Goal: Communication & Community: Ask a question

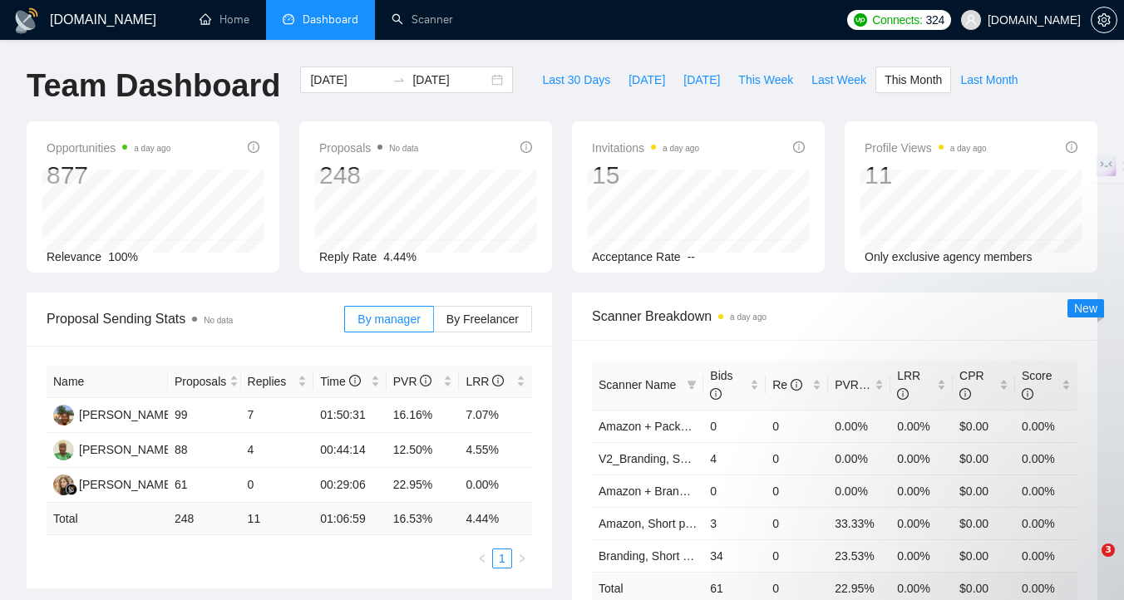
scroll to position [198, 0]
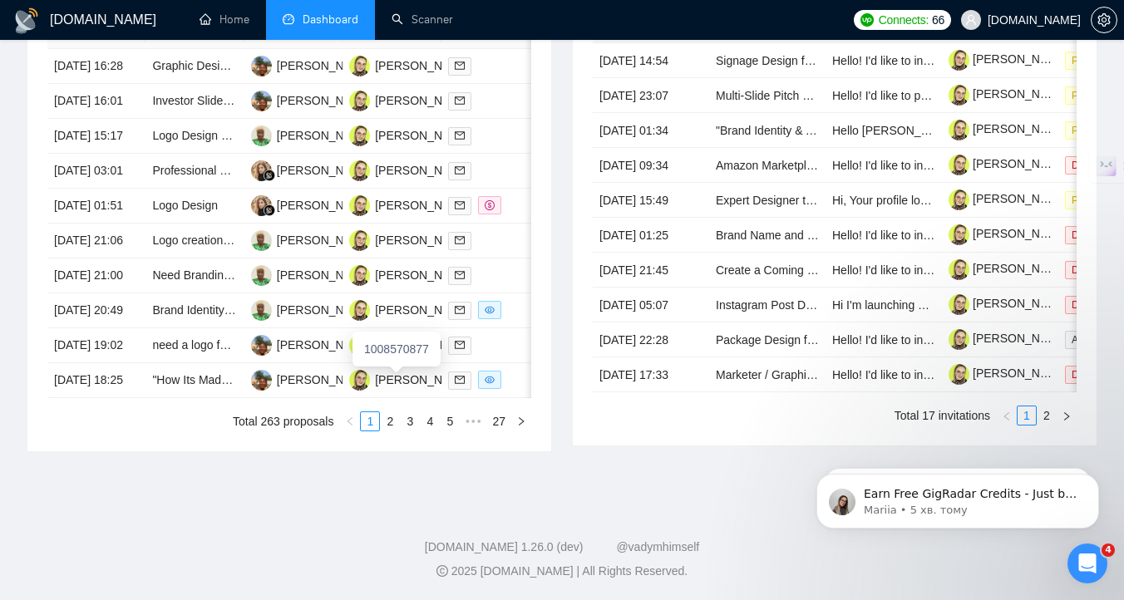
scroll to position [847, 0]
click at [516, 390] on div at bounding box center [490, 380] width 85 height 19
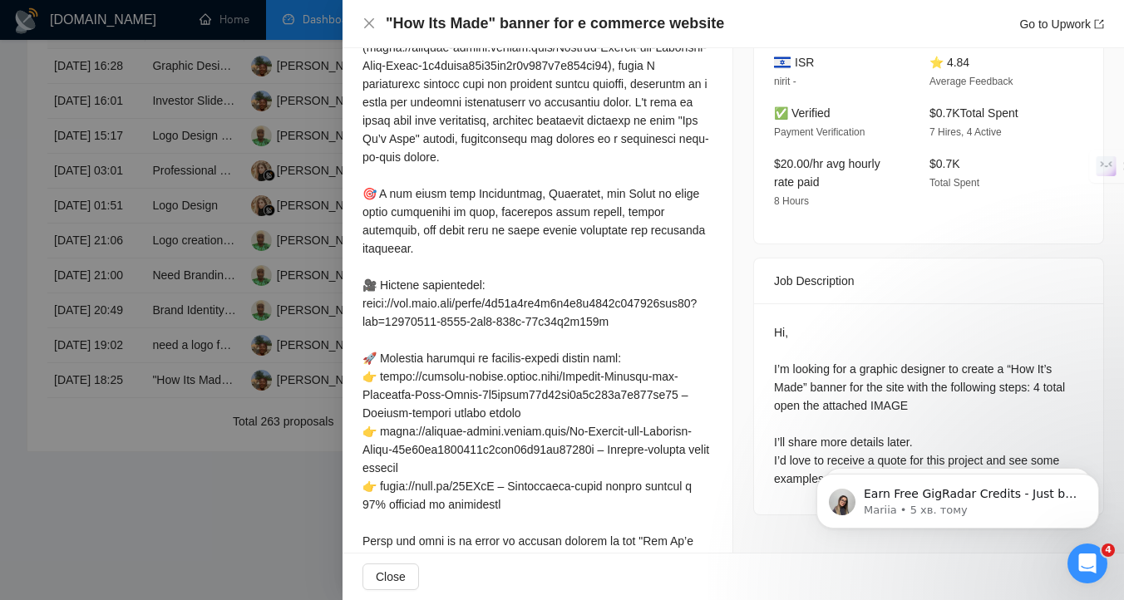
scroll to position [541, 0]
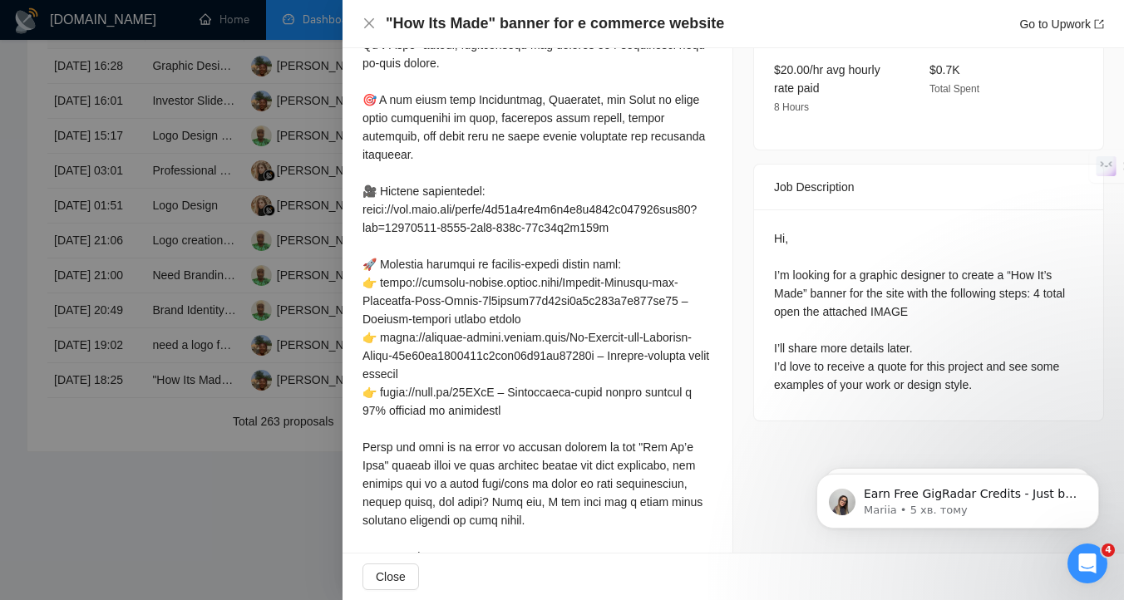
click at [229, 523] on div at bounding box center [562, 300] width 1124 height 600
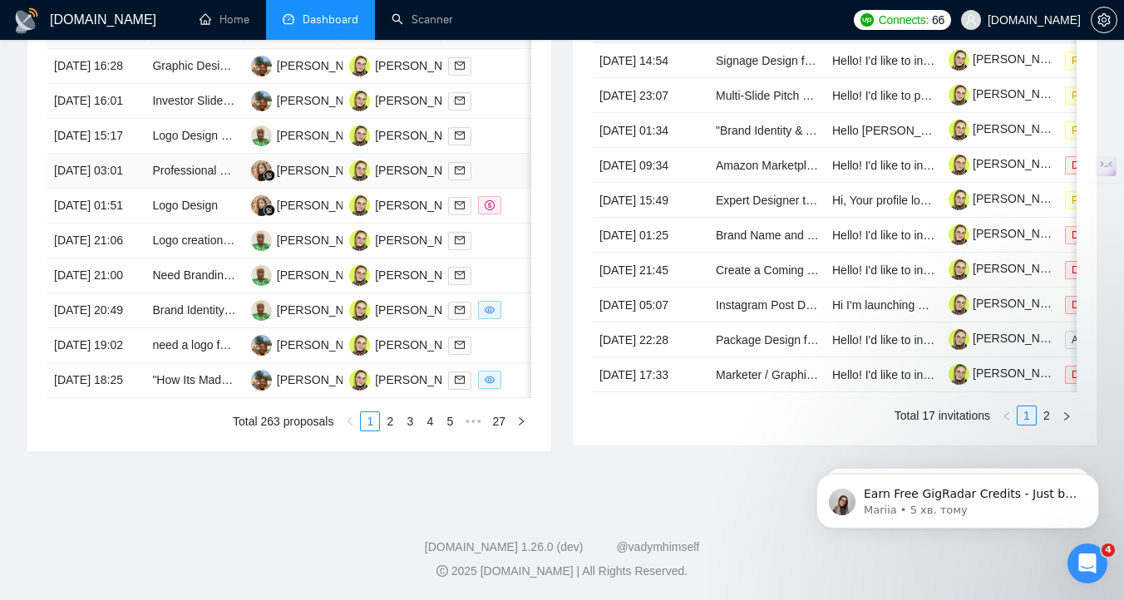
click at [494, 154] on td at bounding box center [490, 171] width 98 height 35
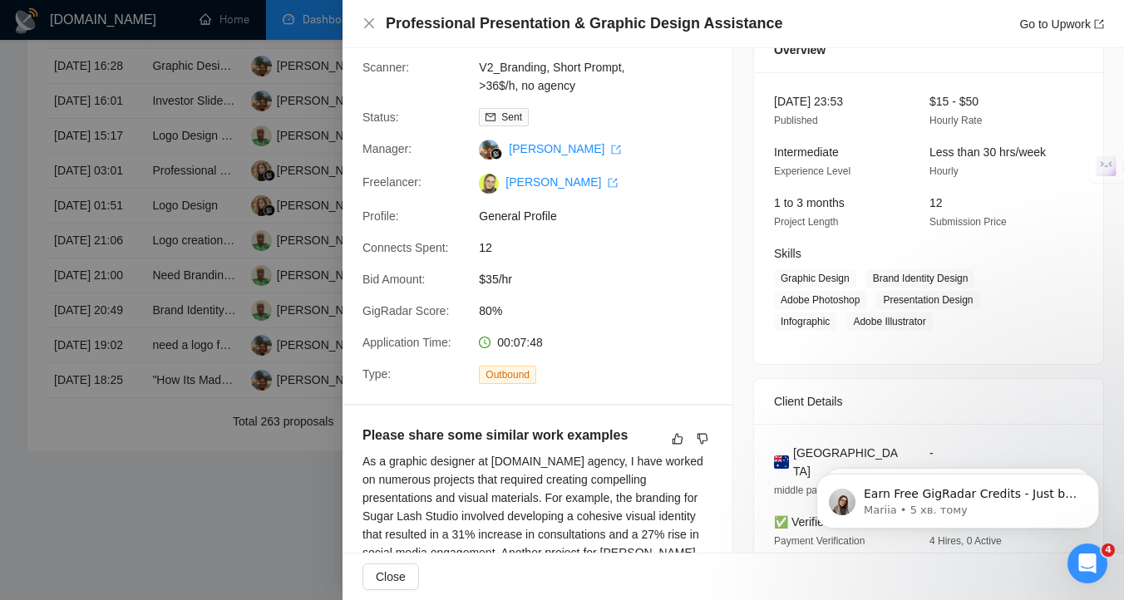
scroll to position [0, 0]
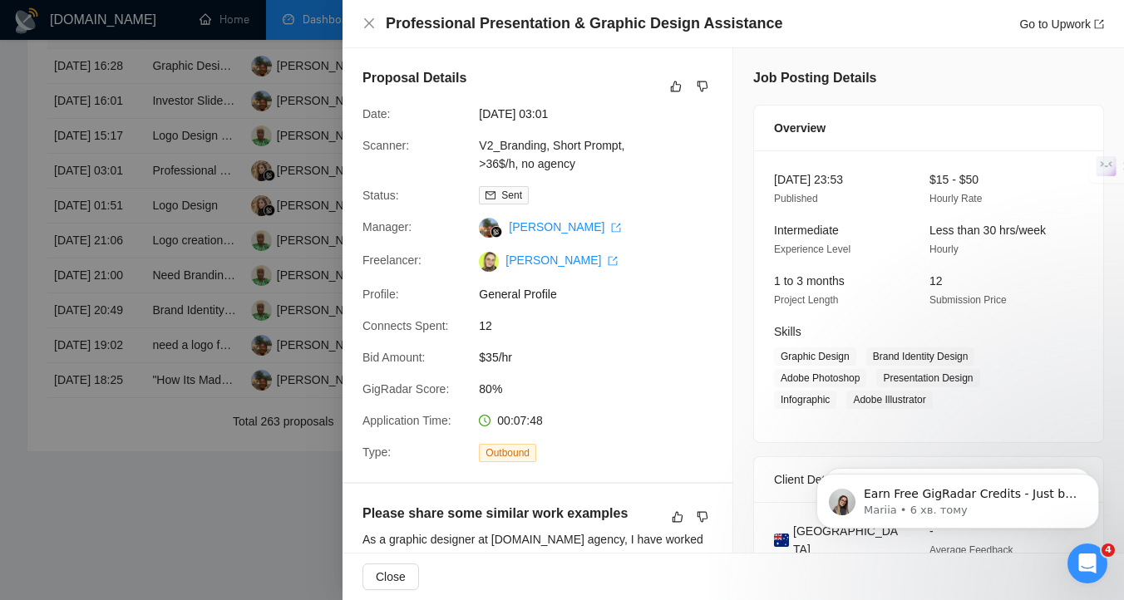
click at [101, 553] on div at bounding box center [562, 300] width 1124 height 600
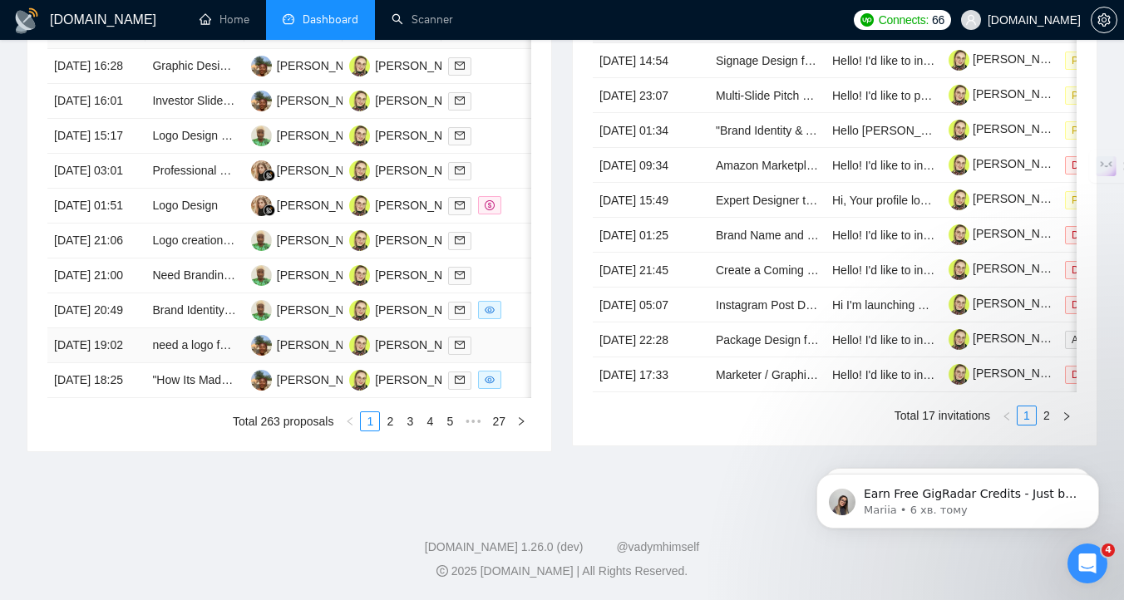
scroll to position [774, 0]
click at [510, 224] on td at bounding box center [490, 206] width 98 height 35
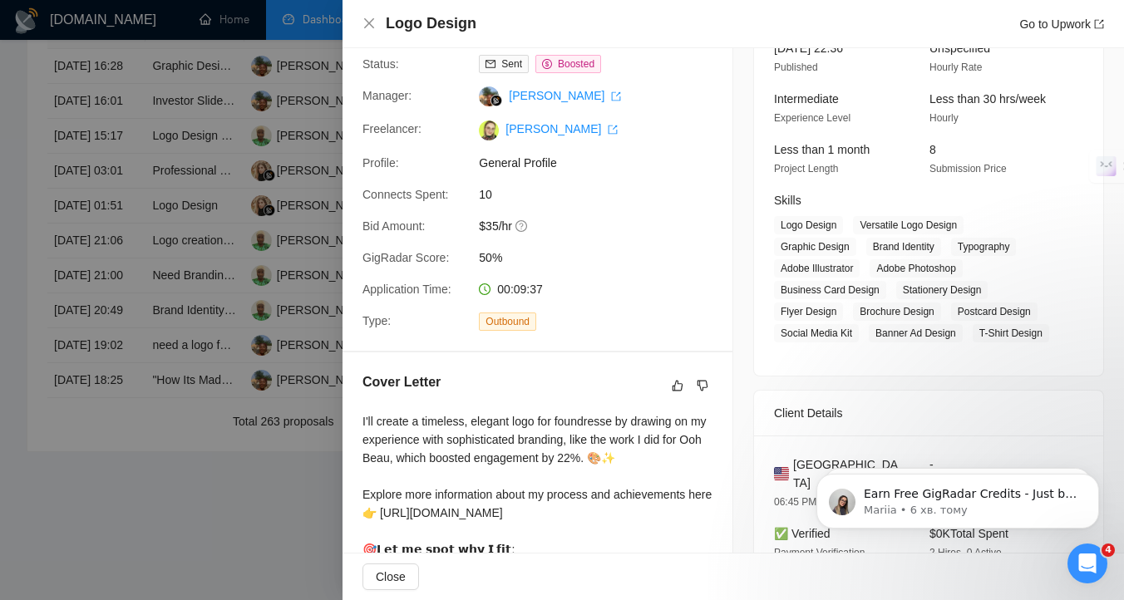
scroll to position [0, 0]
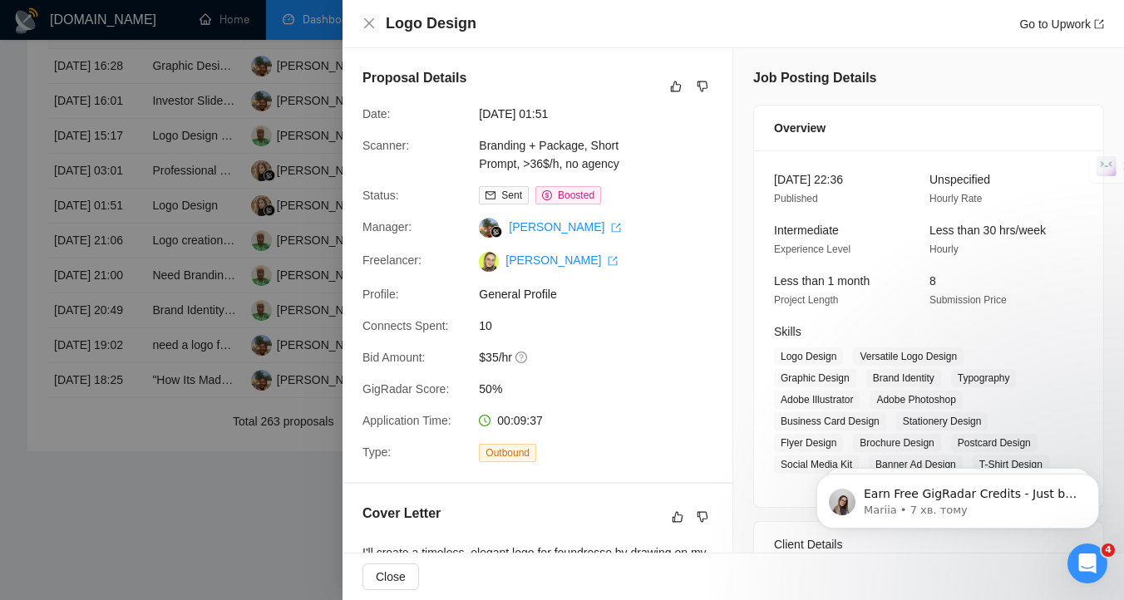
click at [229, 523] on div at bounding box center [562, 300] width 1124 height 600
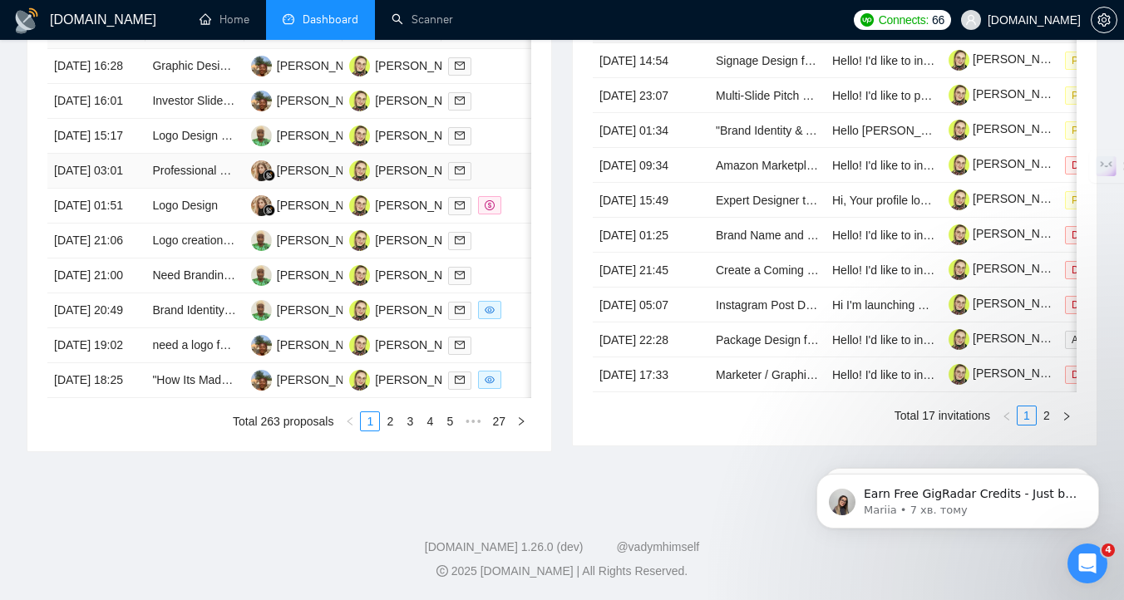
click at [489, 180] on div at bounding box center [490, 170] width 85 height 19
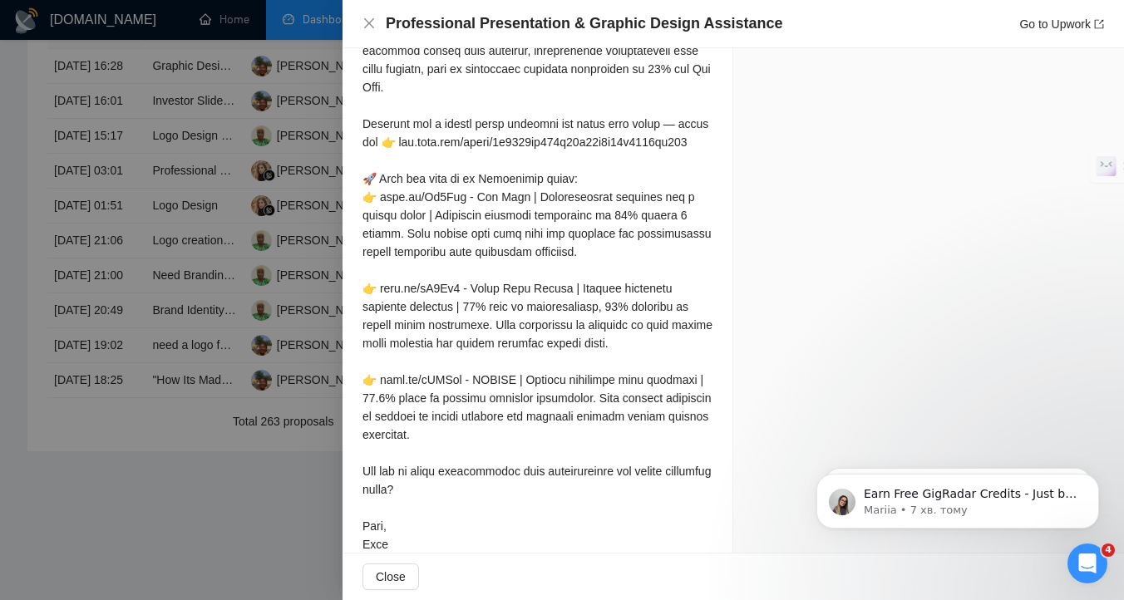
scroll to position [1867, 0]
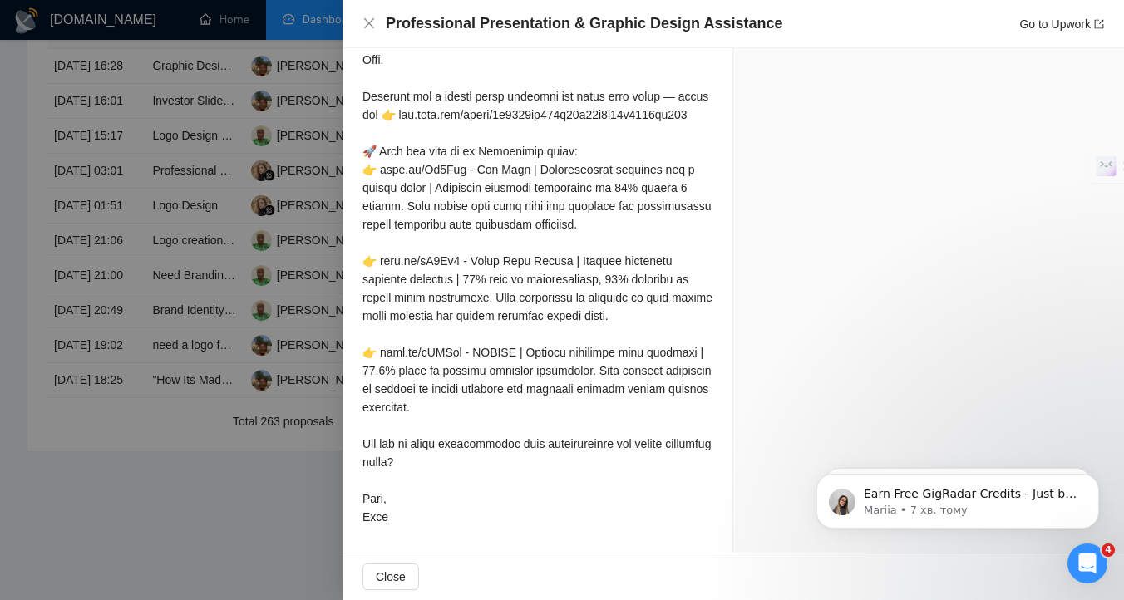
click at [239, 570] on div at bounding box center [562, 300] width 1124 height 600
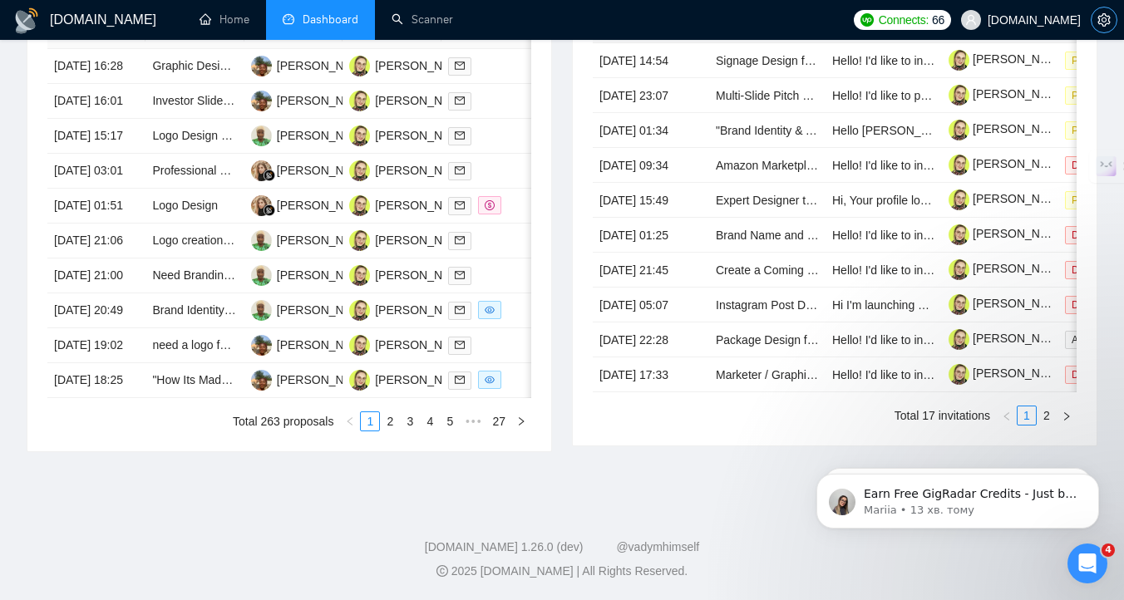
click at [1097, 10] on button "button" at bounding box center [1103, 20] width 27 height 27
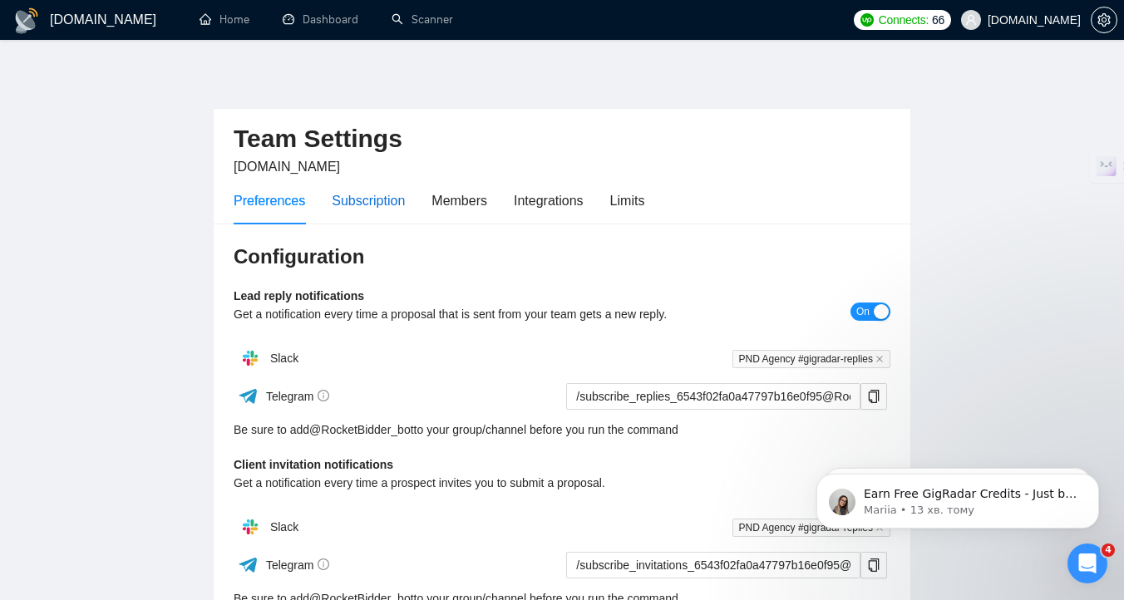
click at [373, 206] on div "Subscription" at bounding box center [368, 200] width 73 height 21
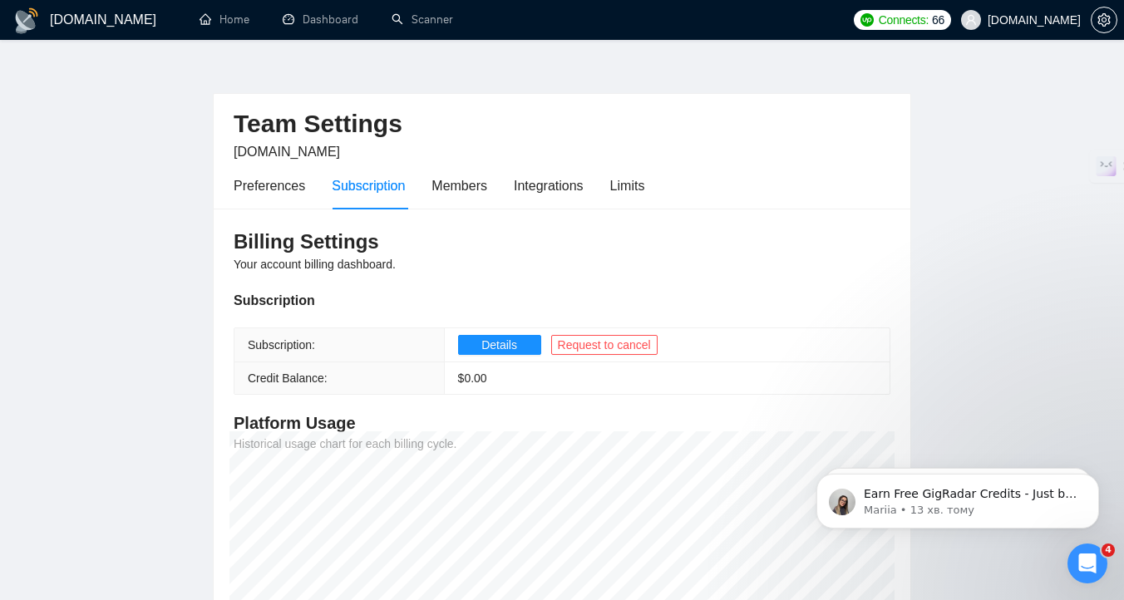
scroll to position [49, 0]
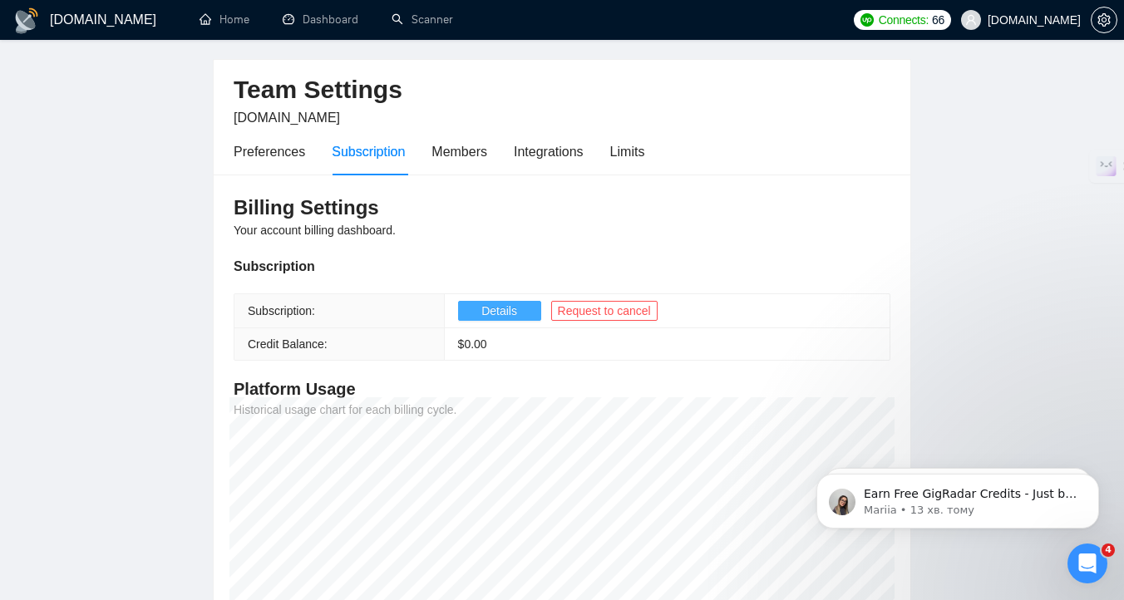
click at [514, 313] on span "Details" at bounding box center [499, 311] width 36 height 18
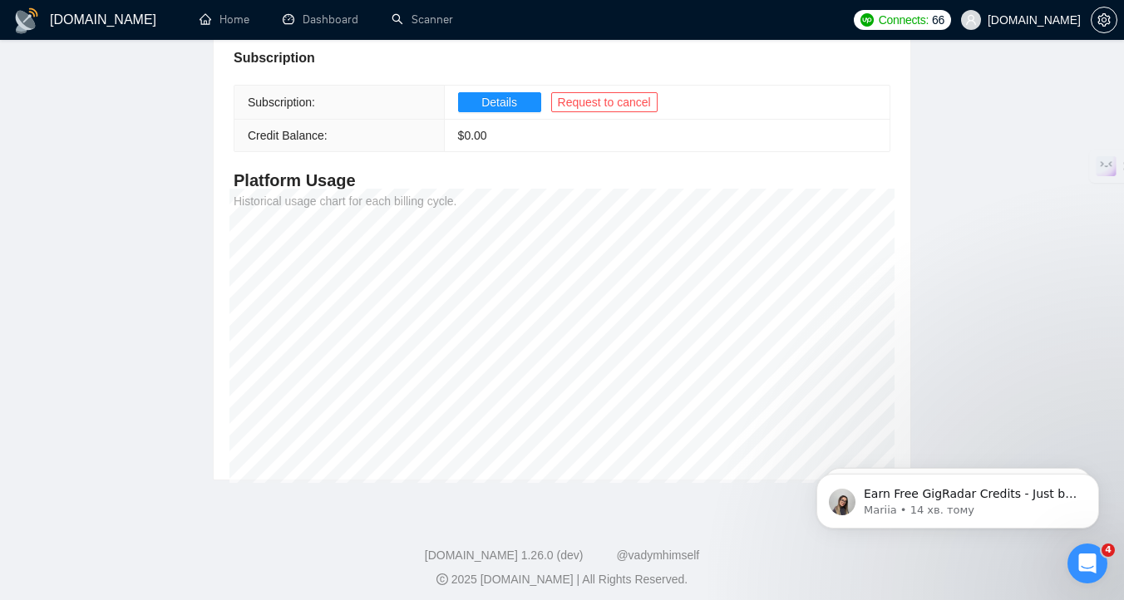
scroll to position [266, 0]
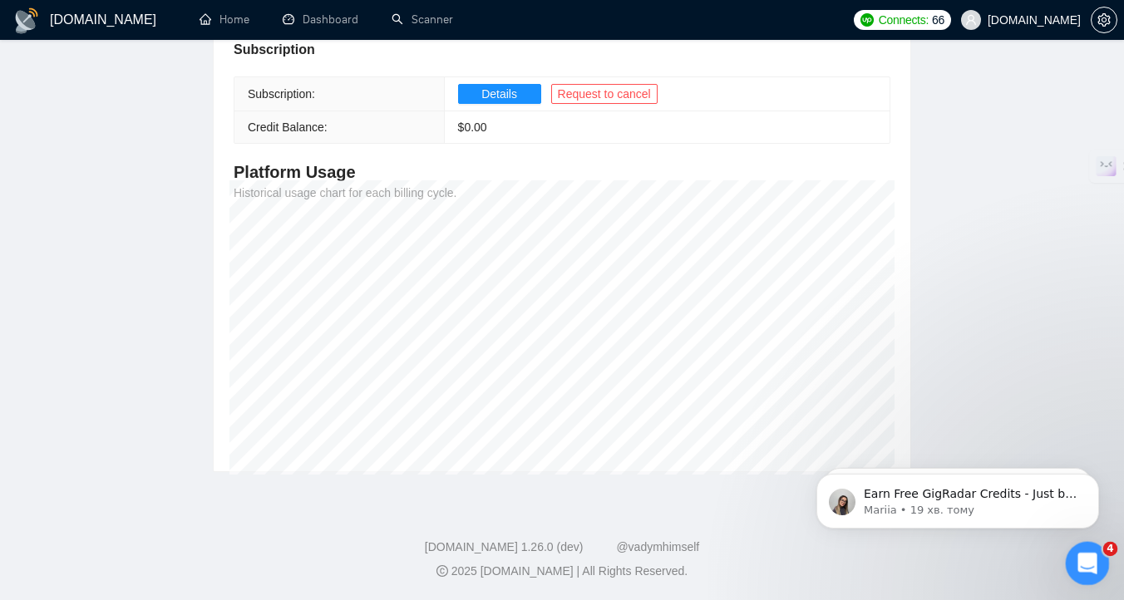
click at [1085, 554] on icon "Відкрити програму для спілкування Intercom" at bounding box center [1084, 561] width 27 height 27
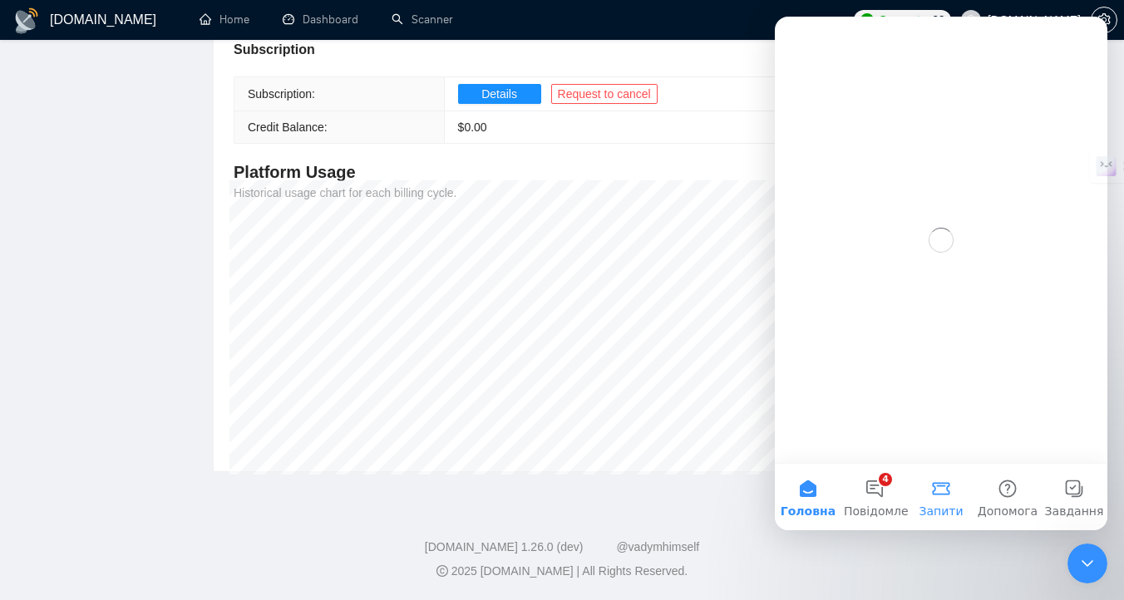
scroll to position [0, 0]
click at [870, 503] on button "4 Повідомлення" at bounding box center [874, 497] width 66 height 66
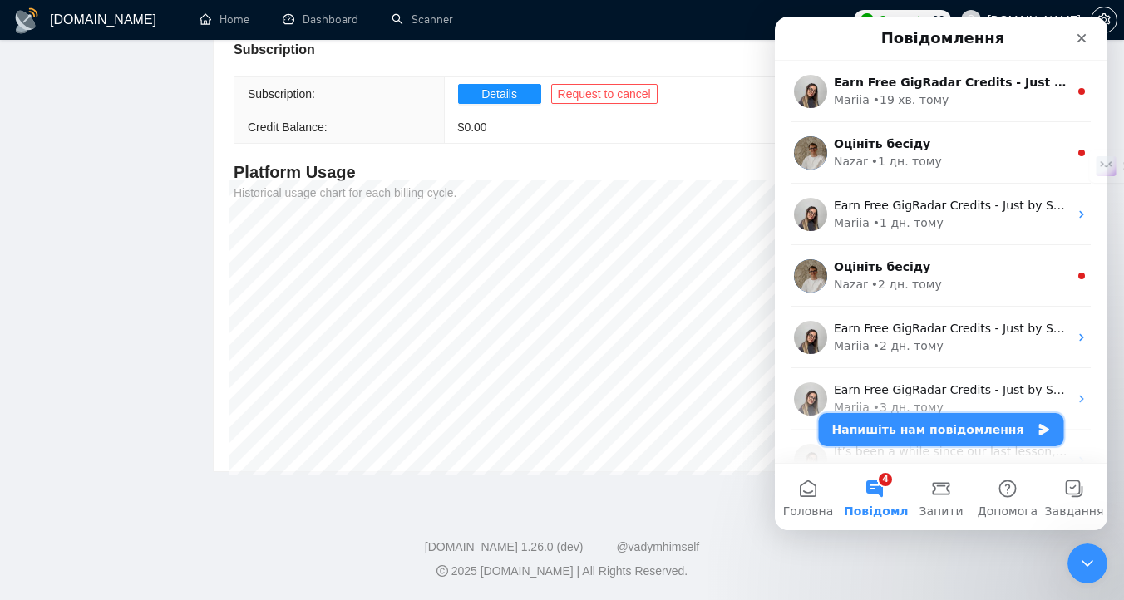
click at [938, 434] on button "Напишіть нам повідомлення" at bounding box center [941, 429] width 245 height 33
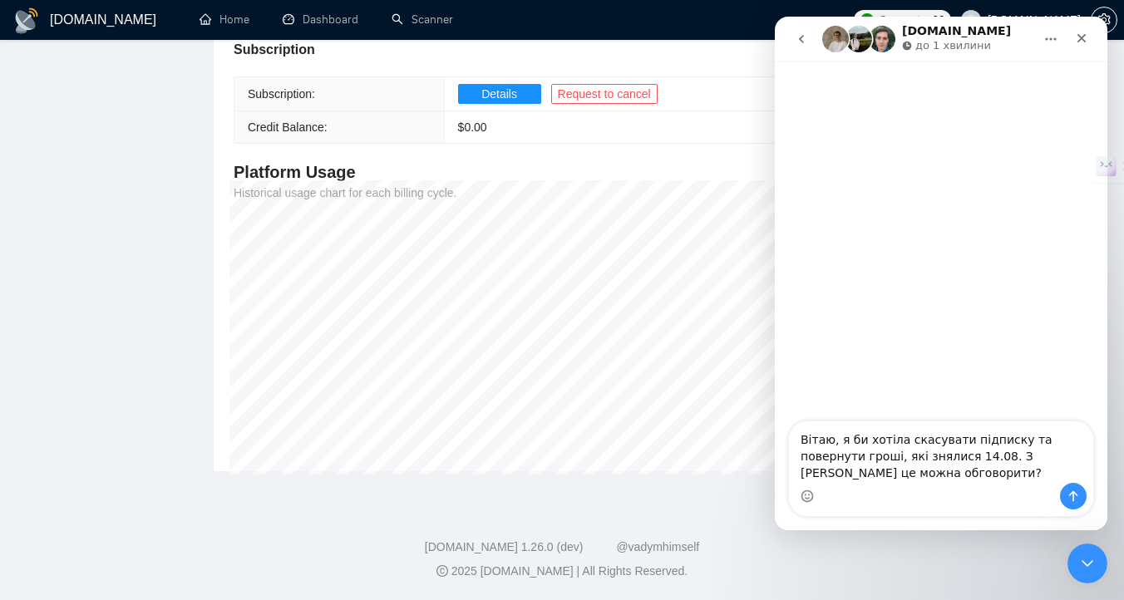
type textarea "Вітаю, я би хотіла скасувати підписку та повернути гроші, які знялися 14.08. З …"
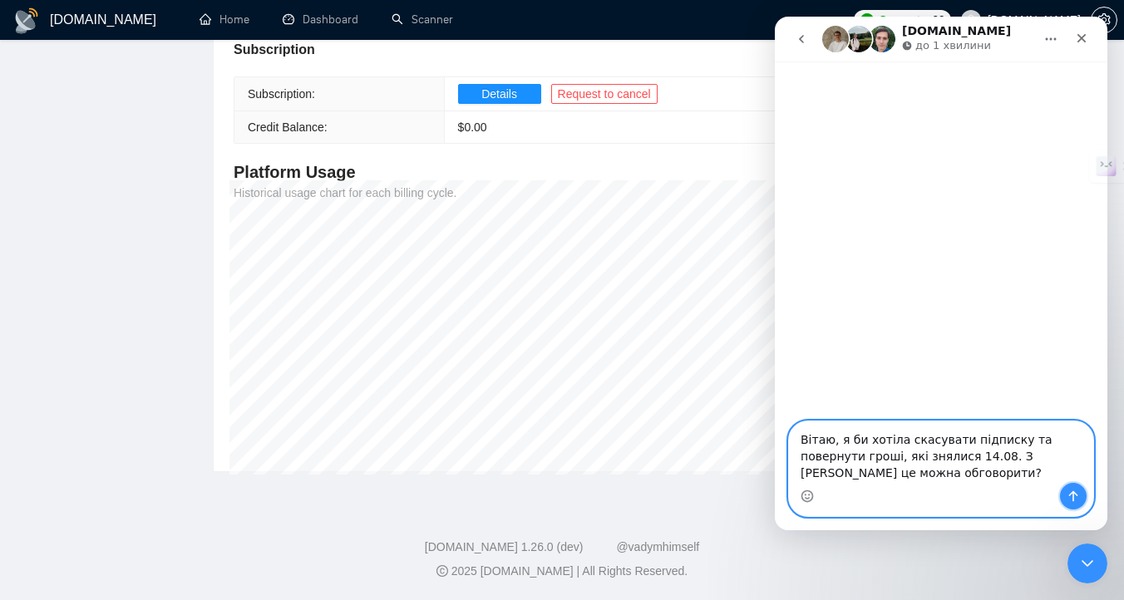
click at [1080, 497] on button "Надіслати повідомлення…" at bounding box center [1073, 496] width 27 height 27
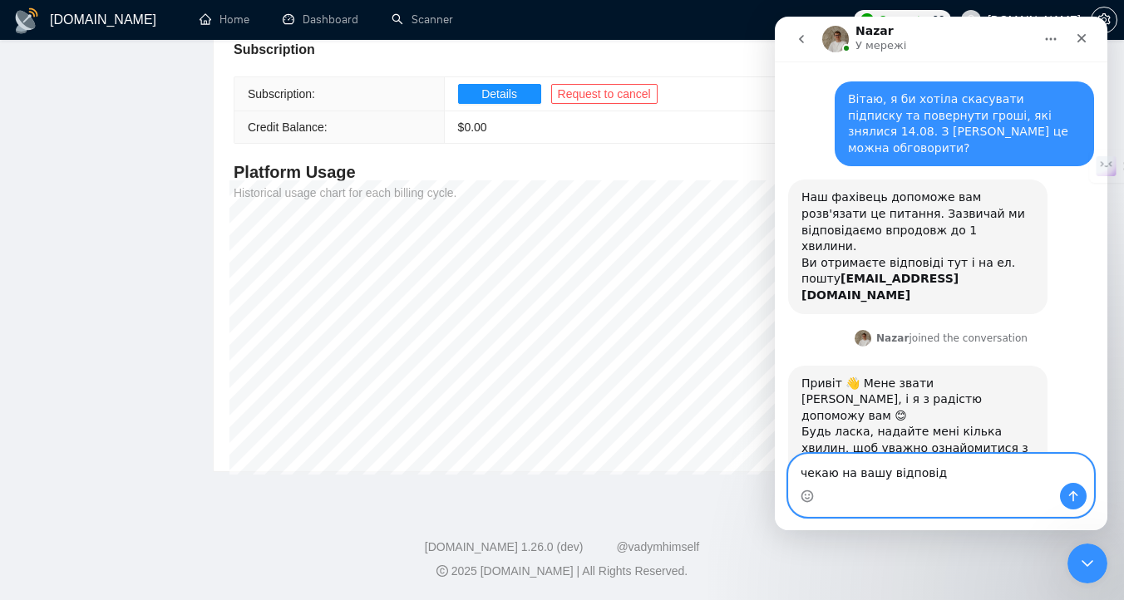
type textarea "чекаю на вашу відповідь"
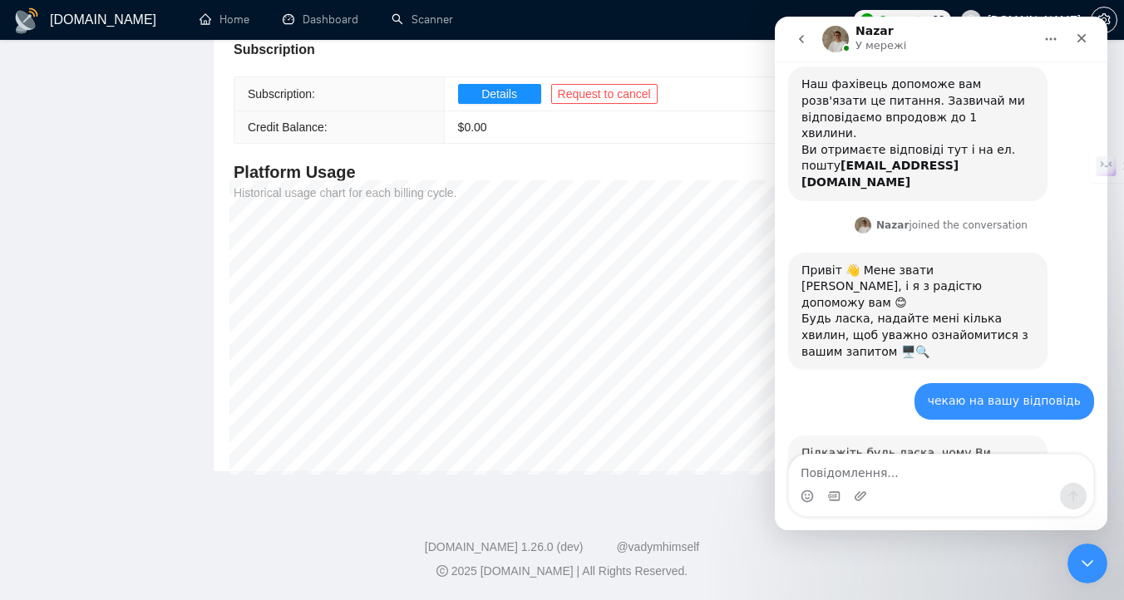
scroll to position [113, 0]
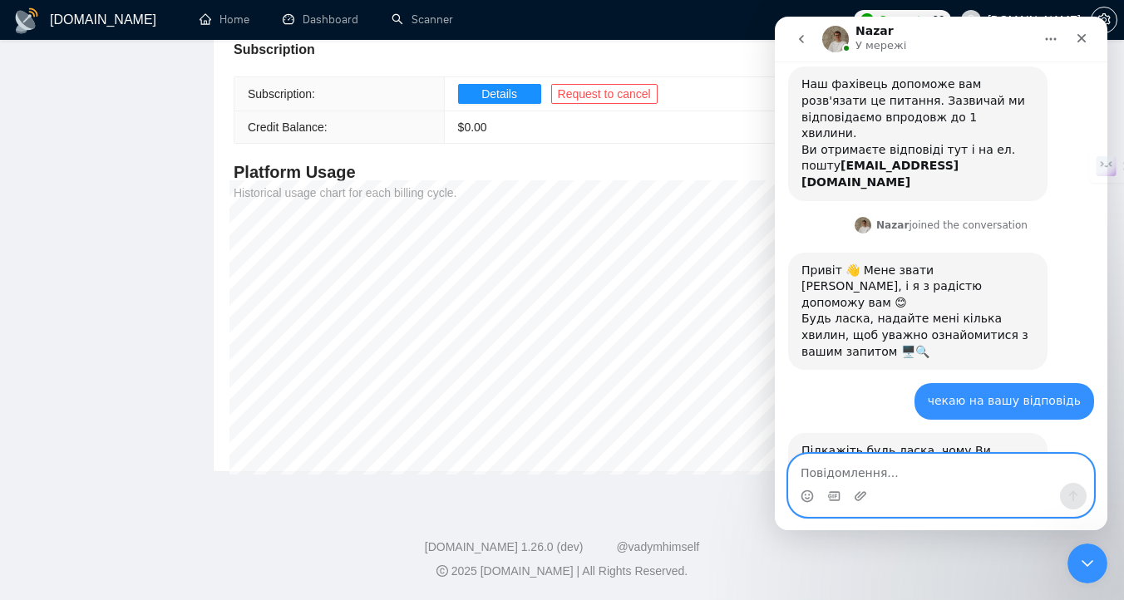
click at [830, 468] on textarea "Повідомлення..." at bounding box center [941, 469] width 304 height 28
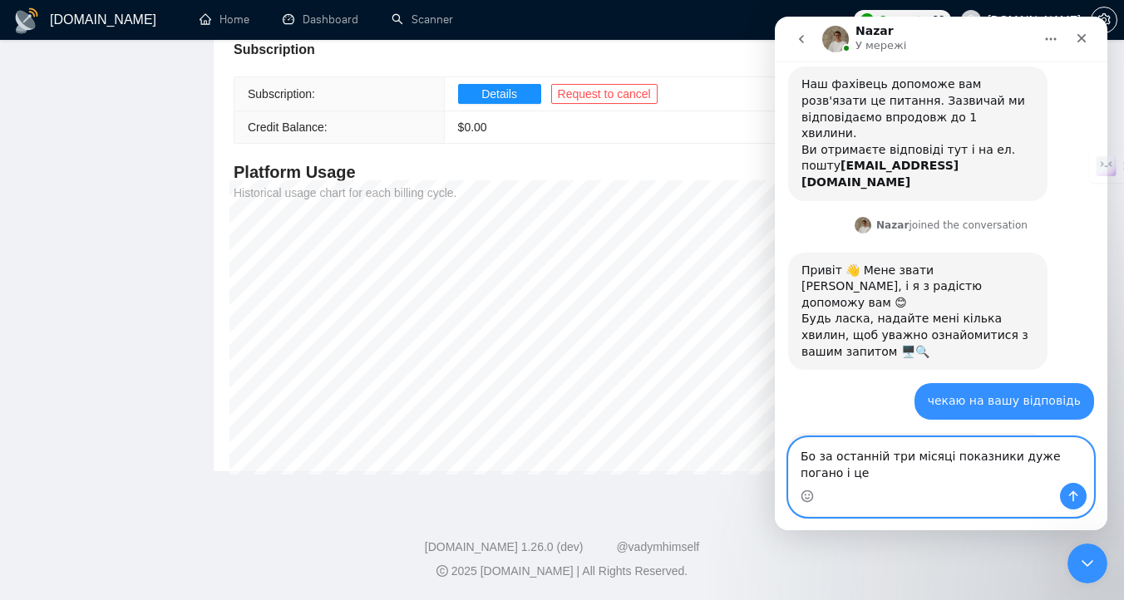
scroll to position [130, 0]
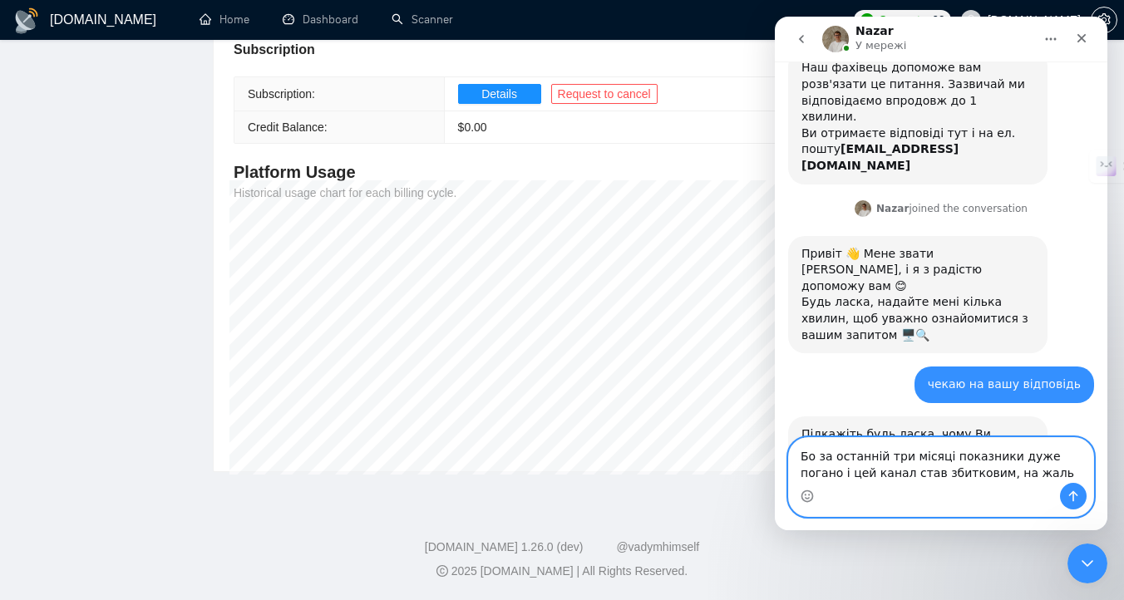
type textarea "Бо за останній три місяці показники дуже погано і цей канал став збитковим, на …"
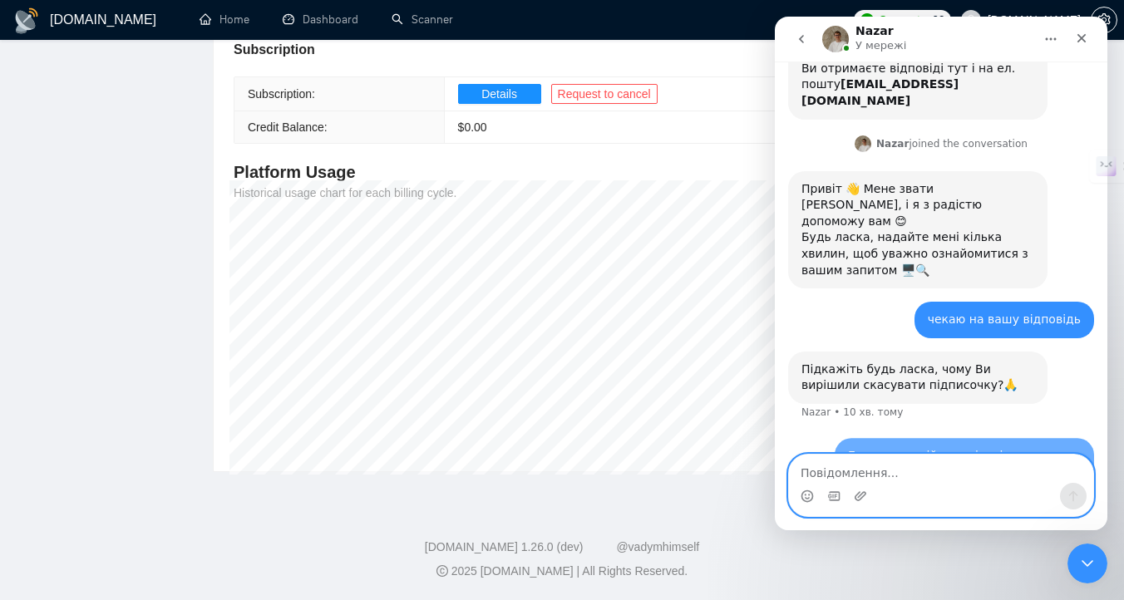
scroll to position [195, 0]
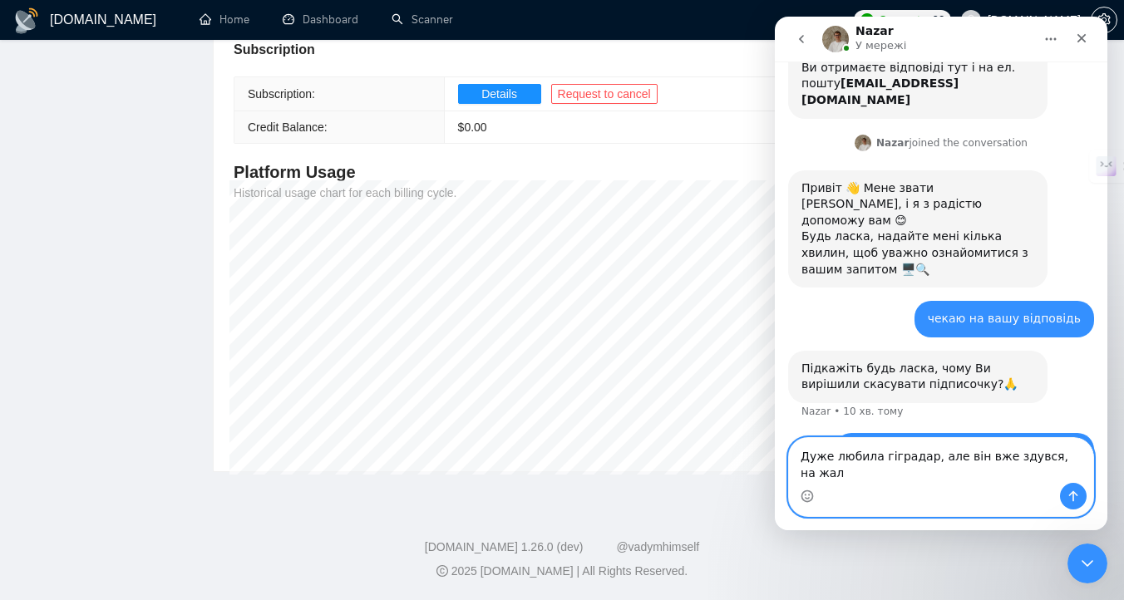
type textarea "Дуже любила гіградар, але він вже здувся, на жаль"
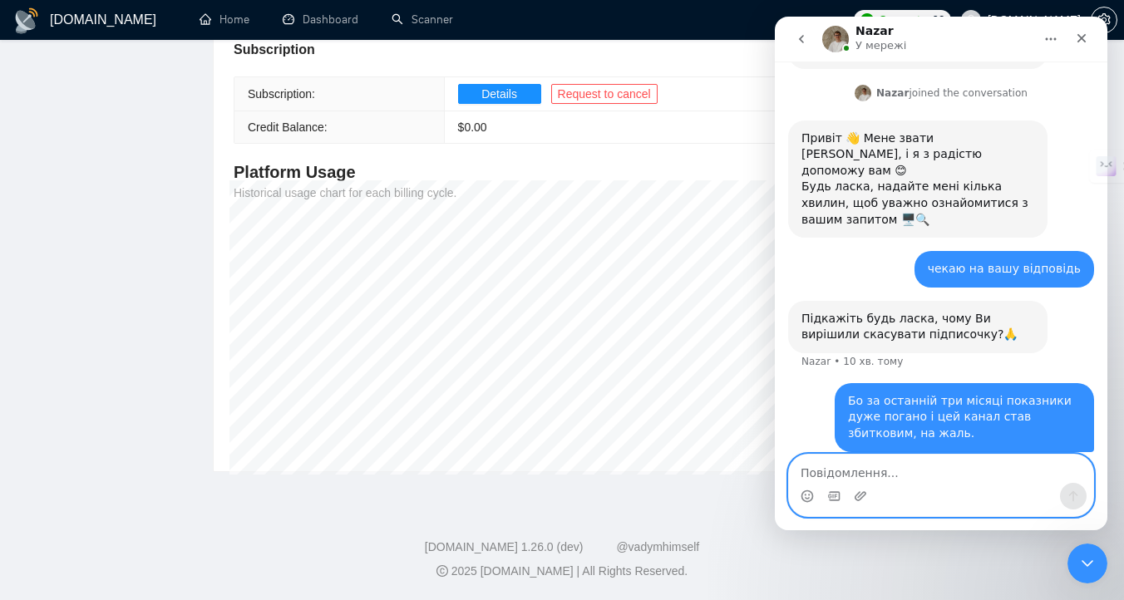
scroll to position [249, 0]
